Goal: Navigation & Orientation: Go to known website

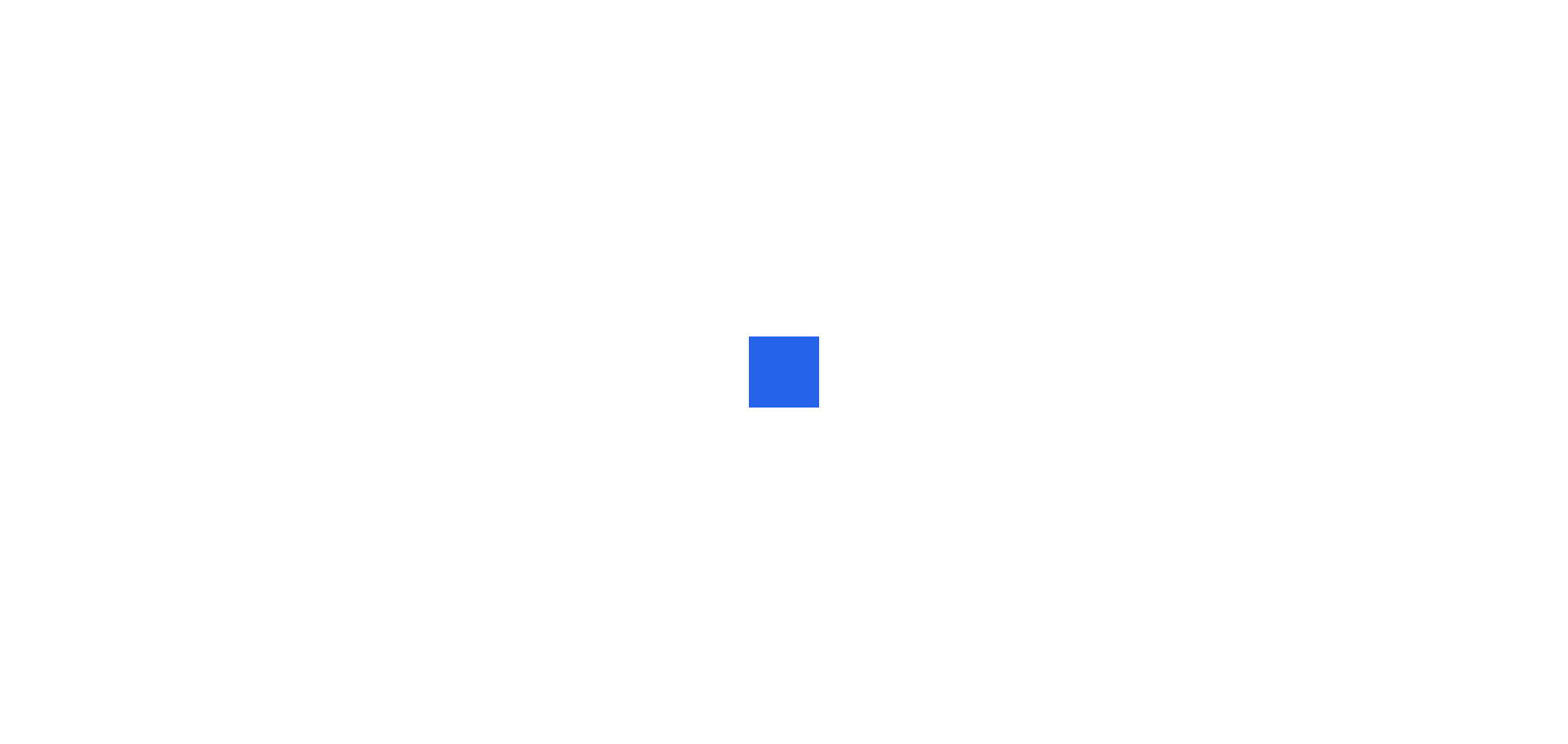
drag, startPoint x: 686, startPoint y: 174, endPoint x: 557, endPoint y: 243, distance: 146.3
click at [557, 243] on div at bounding box center [784, 372] width 1568 height 744
